Goal: Browse casually

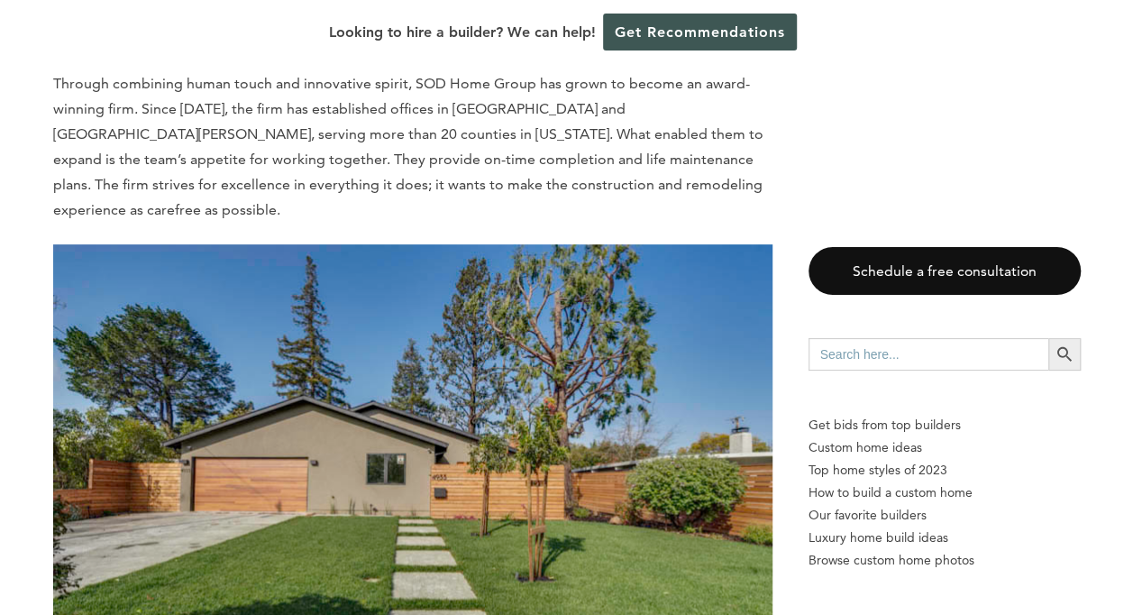
scroll to position [3416, 0]
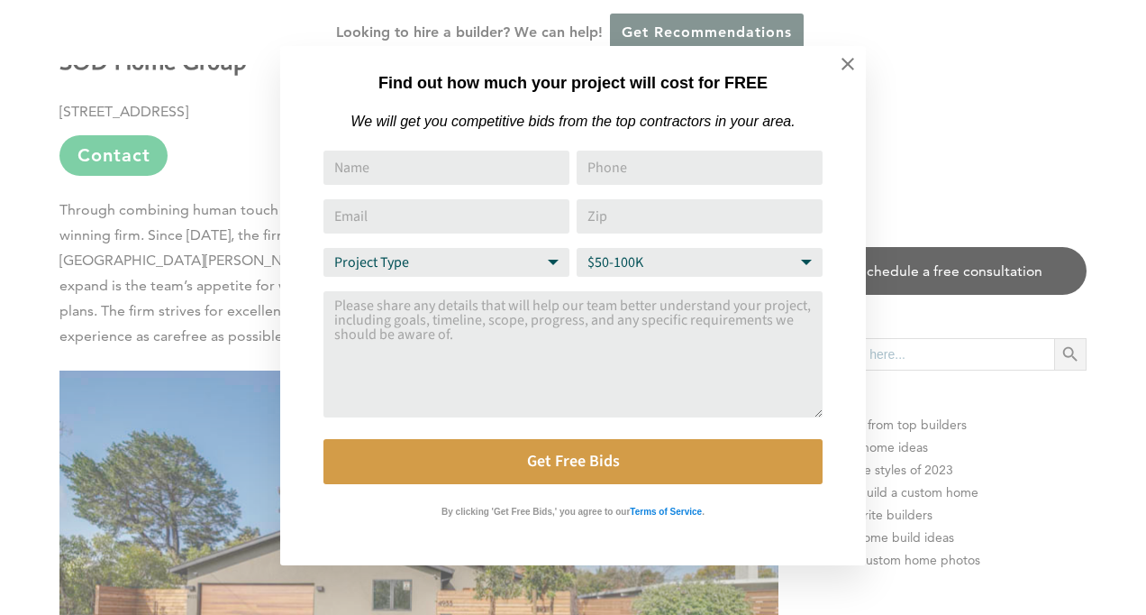
drag, startPoint x: 1138, startPoint y: 35, endPoint x: 1145, endPoint y: 163, distance: 128.2
click at [851, 67] on icon at bounding box center [848, 64] width 13 height 13
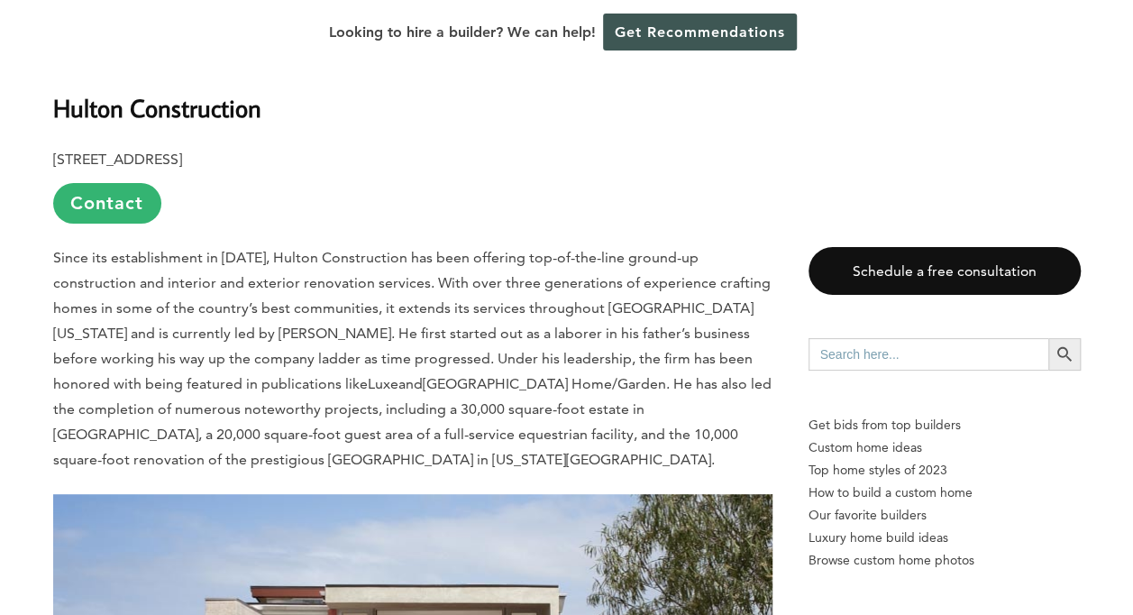
scroll to position [10410, 0]
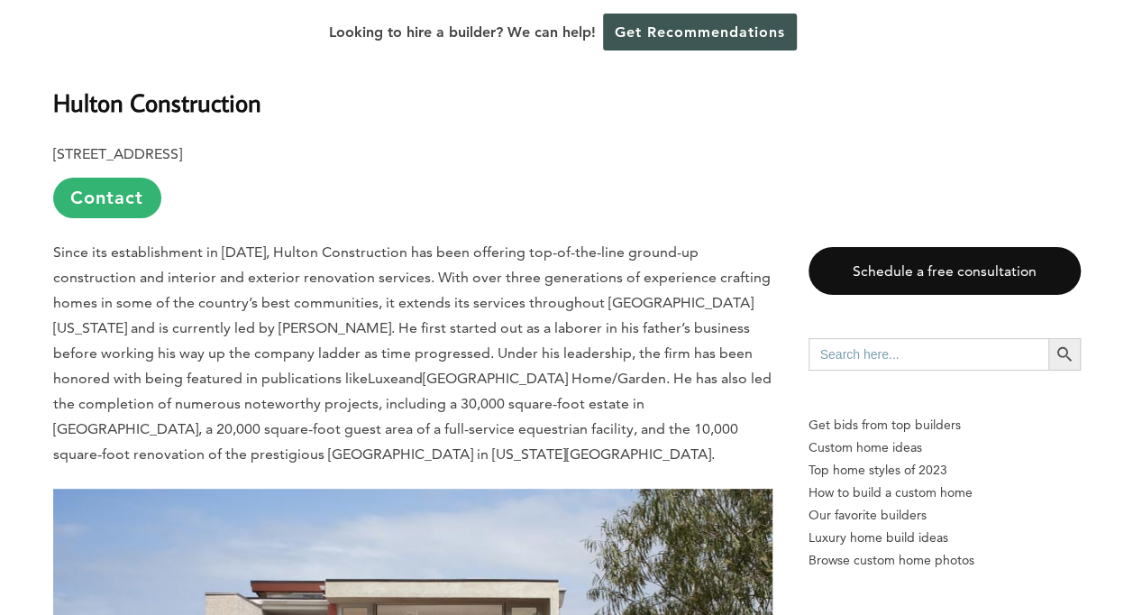
scroll to position [10338, 0]
